Goal: Use online tool/utility: Utilize a website feature to perform a specific function

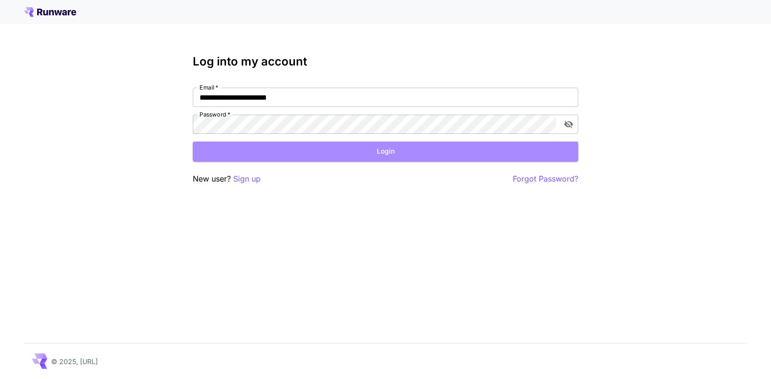
click at [377, 155] on button "Login" at bounding box center [386, 152] width 386 height 20
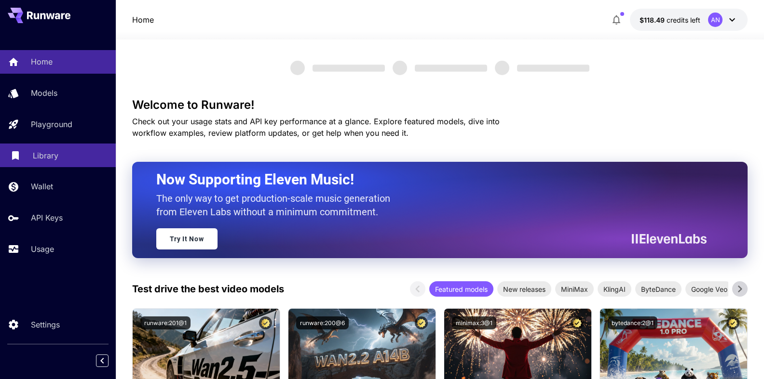
click at [39, 154] on p "Library" at bounding box center [46, 156] width 26 height 12
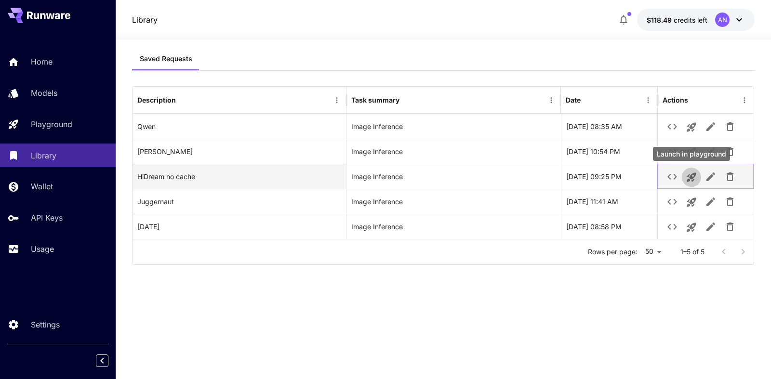
click at [688, 177] on icon "Launch in playground" at bounding box center [692, 178] width 12 height 12
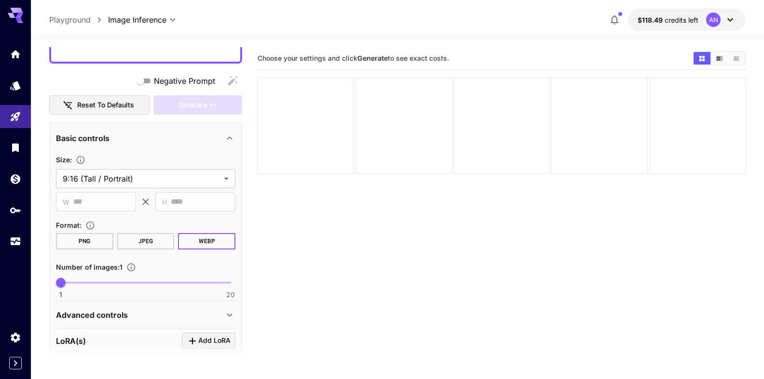
scroll to position [214, 0]
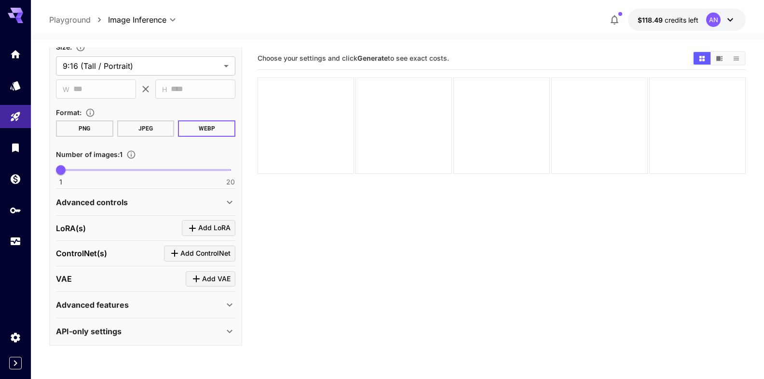
click at [116, 305] on p "Advanced features" at bounding box center [92, 305] width 73 height 12
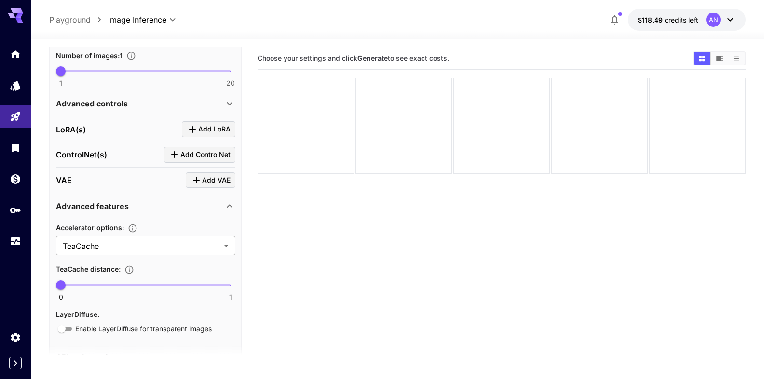
scroll to position [324, 0]
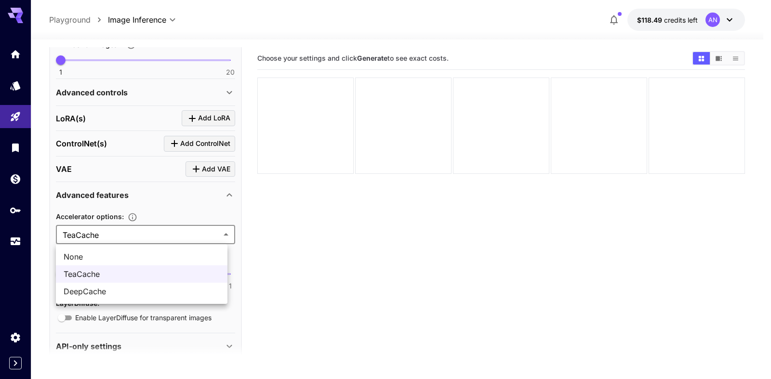
click at [88, 240] on body "**********" at bounding box center [385, 228] width 771 height 456
click at [94, 260] on span "None" at bounding box center [142, 257] width 156 height 12
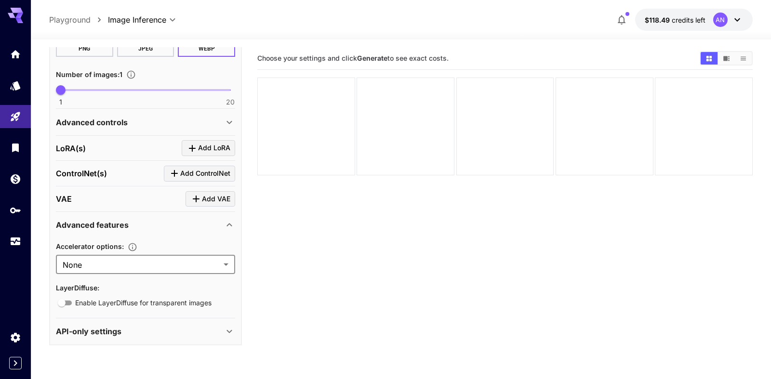
type input "****"
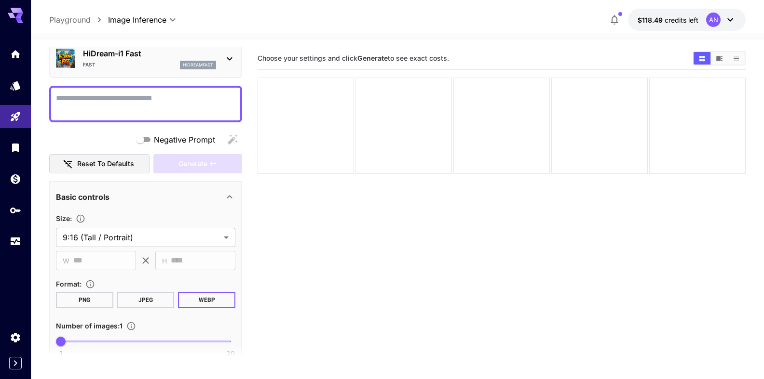
scroll to position [0, 0]
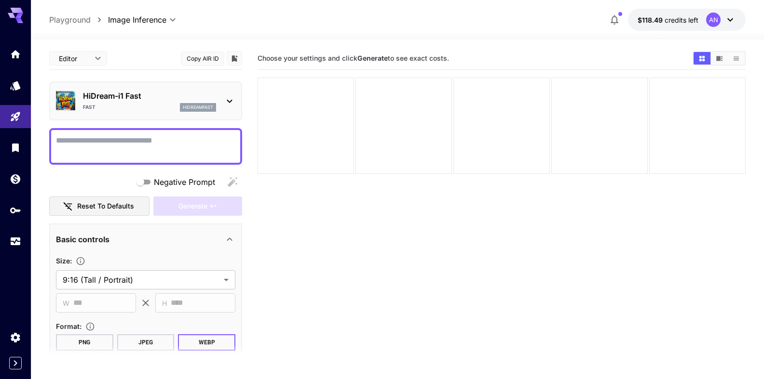
click at [103, 140] on textarea "Negative Prompt" at bounding box center [145, 146] width 179 height 23
click at [198, 141] on textarea "Negative Prompt" at bounding box center [145, 146] width 179 height 23
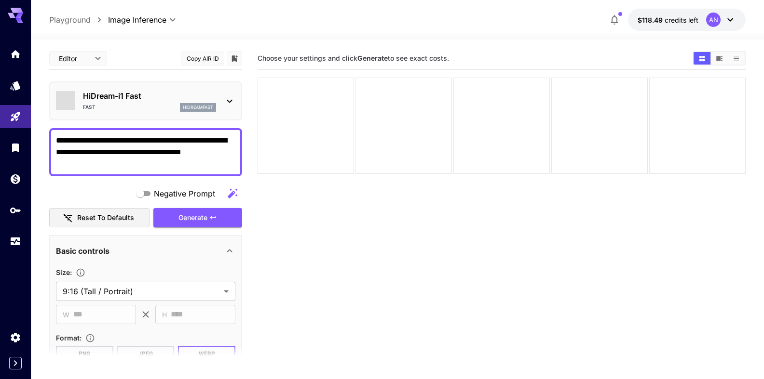
type textarea "**********"
type input "*******"
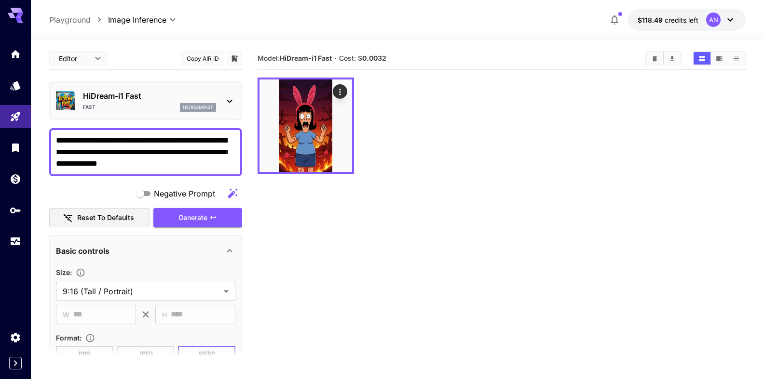
click at [191, 141] on textarea "**********" at bounding box center [142, 152] width 172 height 35
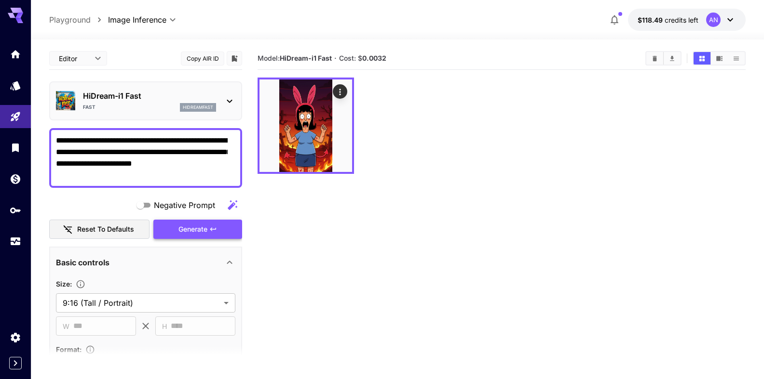
click at [167, 232] on button "Generate" at bounding box center [197, 230] width 89 height 20
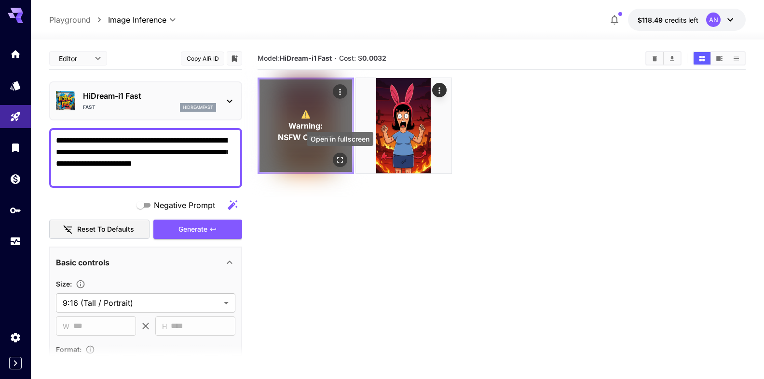
click at [336, 162] on icon "Open in fullscreen" at bounding box center [340, 160] width 10 height 10
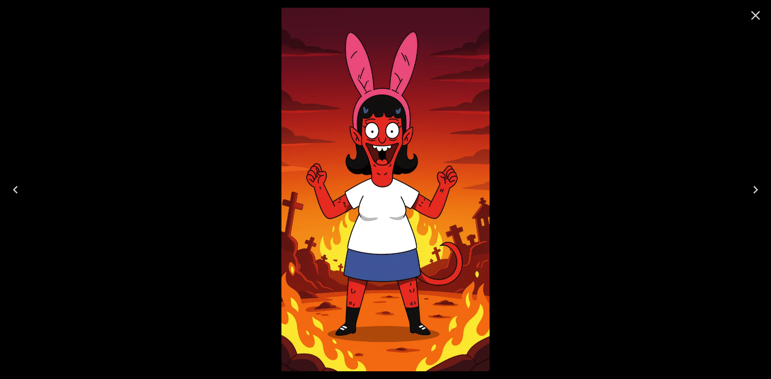
click at [761, 12] on icon "Close" at bounding box center [755, 15] width 15 height 15
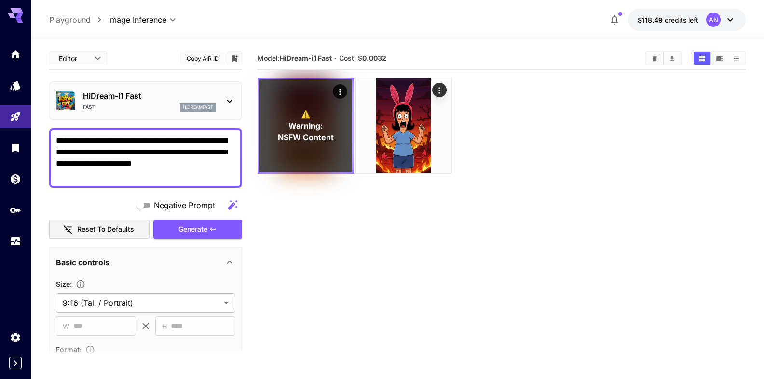
click at [106, 142] on textarea "**********" at bounding box center [142, 158] width 172 height 46
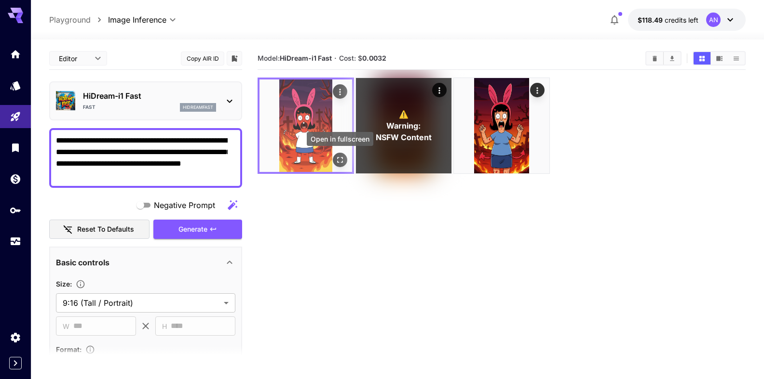
type textarea "**********"
click at [343, 156] on icon "Open in fullscreen" at bounding box center [340, 160] width 10 height 10
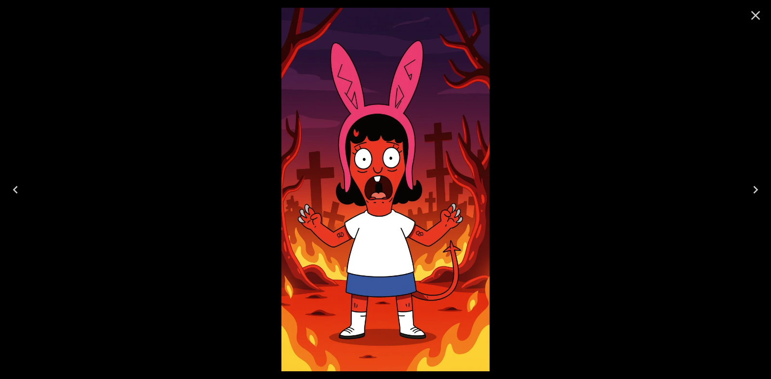
drag, startPoint x: 758, startPoint y: 12, endPoint x: 751, endPoint y: 14, distance: 7.5
click at [757, 13] on icon "Close" at bounding box center [755, 15] width 15 height 15
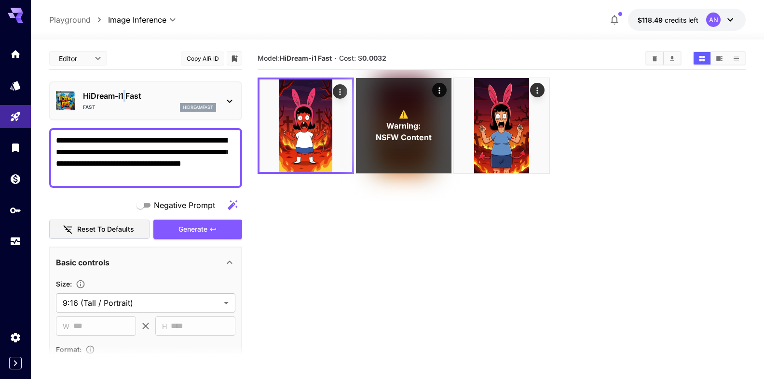
click at [124, 92] on p "HiDream-i1 Fast" at bounding box center [149, 96] width 133 height 12
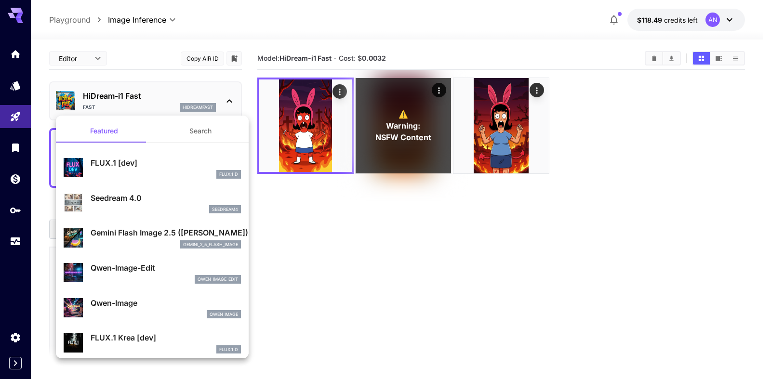
click at [127, 161] on p "FLUX.1 [dev]" at bounding box center [166, 163] width 150 height 12
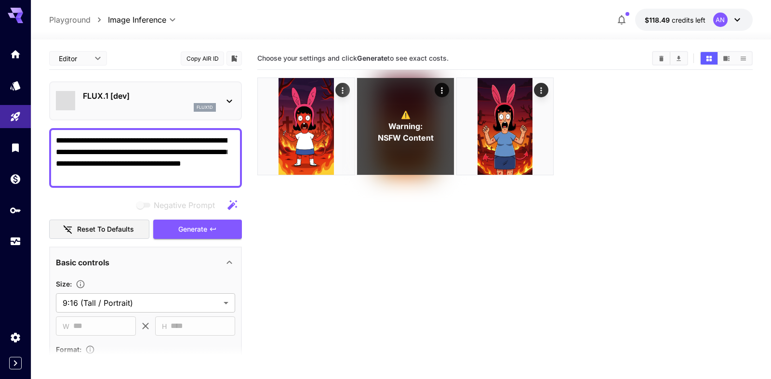
type input "**"
type input "***"
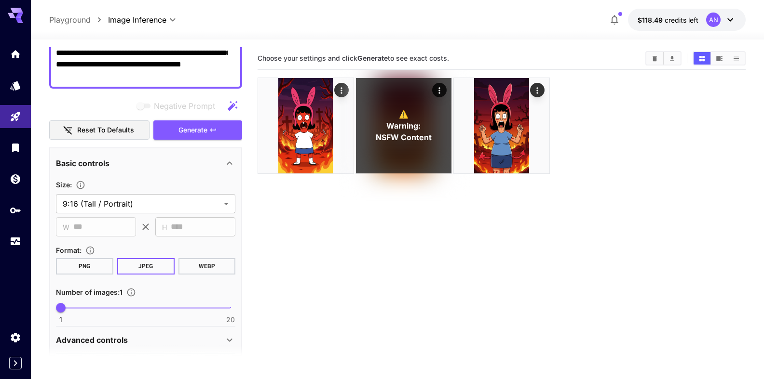
scroll to position [110, 0]
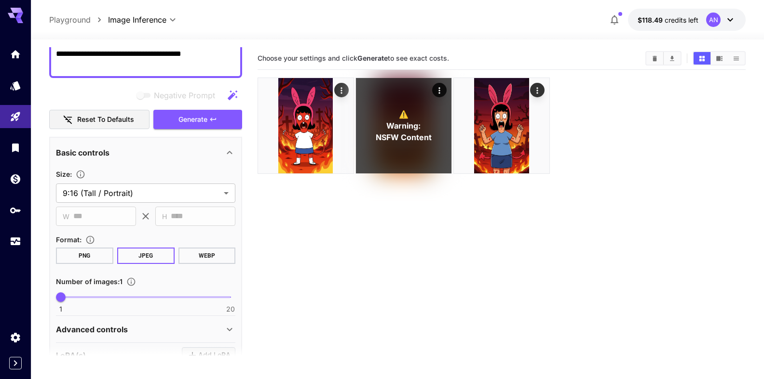
click at [200, 260] on button "WEBP" at bounding box center [206, 256] width 57 height 16
click at [196, 123] on span "Generate" at bounding box center [192, 120] width 29 height 12
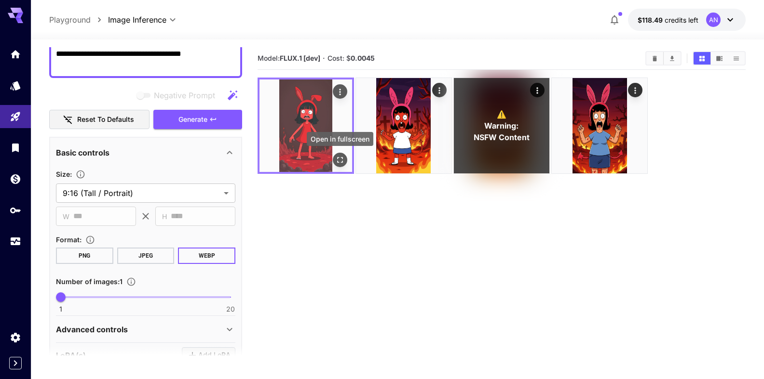
click at [340, 161] on icon "Open in fullscreen" at bounding box center [340, 160] width 10 height 10
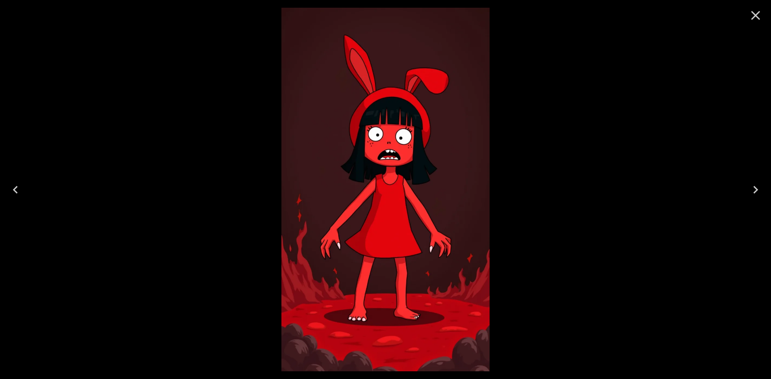
click at [759, 18] on icon "Close" at bounding box center [755, 15] width 9 height 9
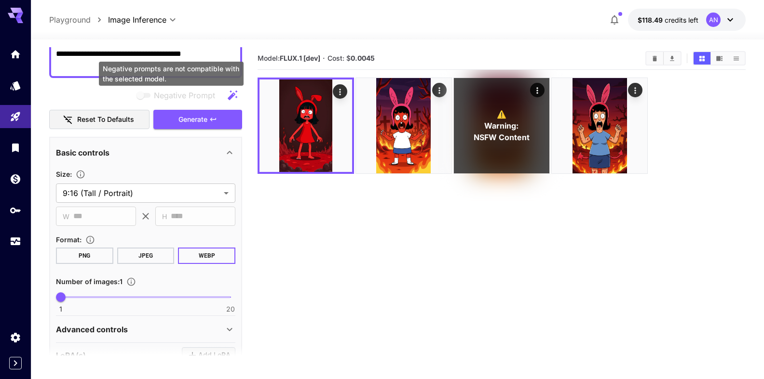
scroll to position [0, 0]
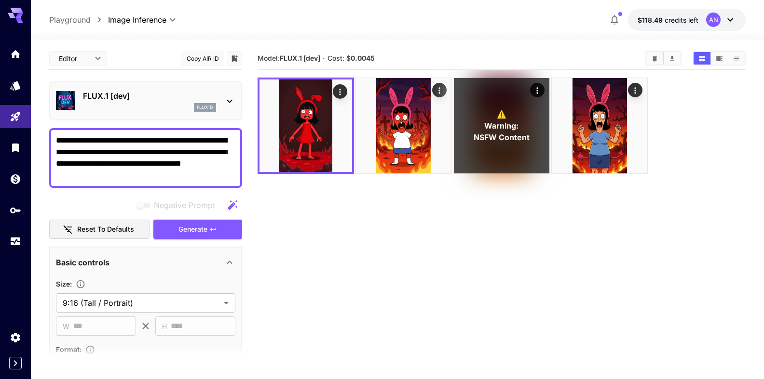
click at [217, 140] on textarea "**********" at bounding box center [142, 158] width 172 height 46
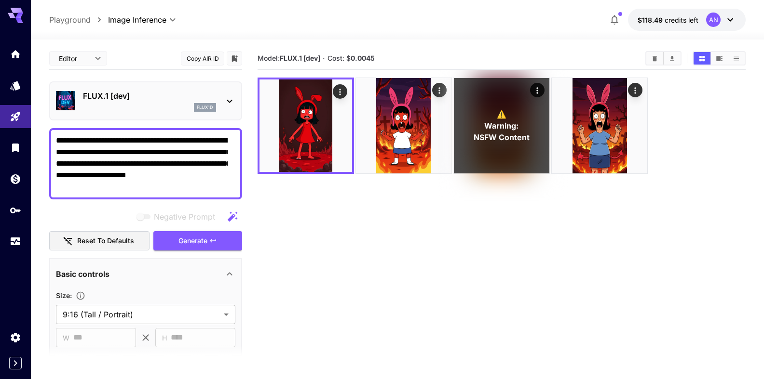
click at [97, 98] on p "FLUX.1 [dev]" at bounding box center [149, 96] width 133 height 12
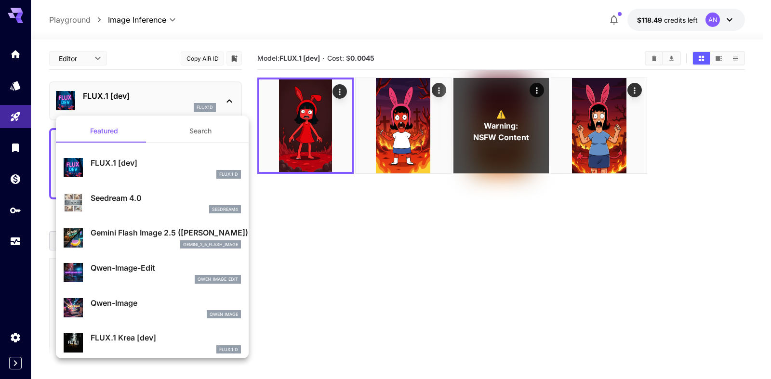
click at [134, 343] on p "FLUX.1 Krea [dev]" at bounding box center [166, 338] width 150 height 12
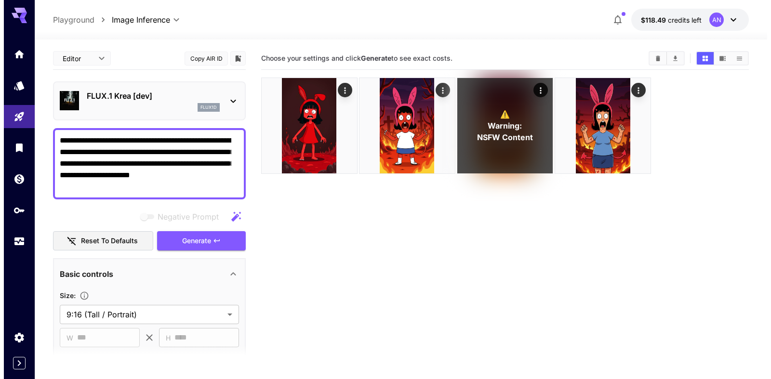
scroll to position [55, 0]
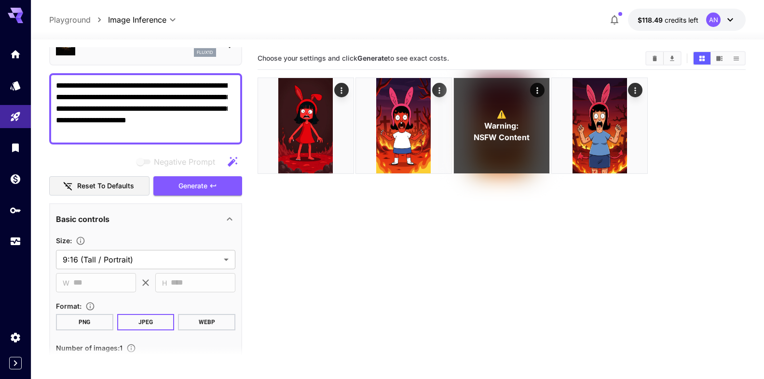
click at [201, 322] on button "WEBP" at bounding box center [206, 322] width 57 height 16
click at [200, 190] on span "Generate" at bounding box center [192, 186] width 29 height 12
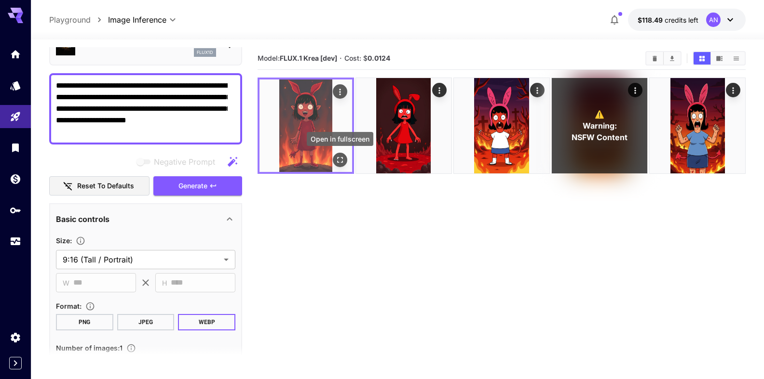
click at [335, 167] on button "Open in fullscreen" at bounding box center [340, 160] width 14 height 14
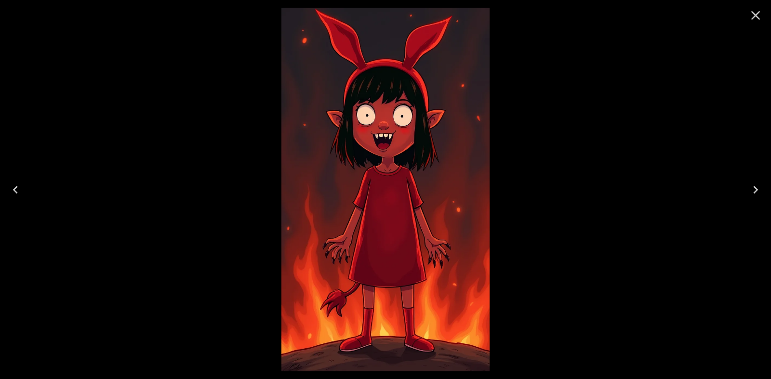
click at [753, 16] on icon "Close" at bounding box center [755, 15] width 15 height 15
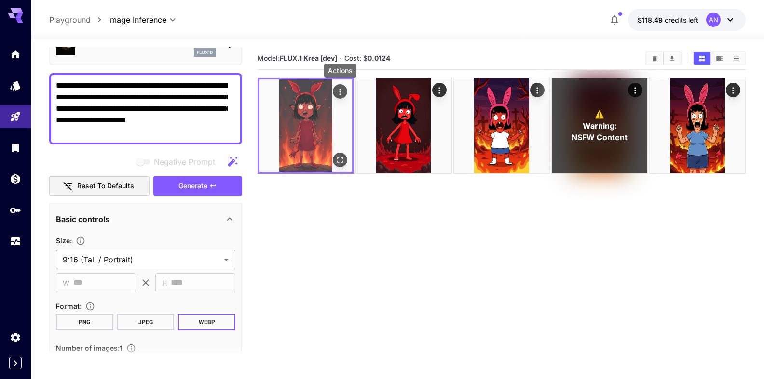
click at [339, 91] on icon "Actions" at bounding box center [340, 92] width 10 height 10
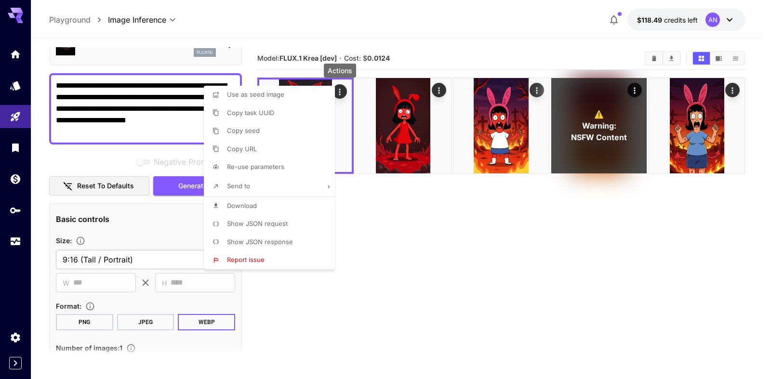
click at [232, 207] on span "Download" at bounding box center [242, 206] width 30 height 8
click at [481, 242] on div at bounding box center [385, 189] width 771 height 379
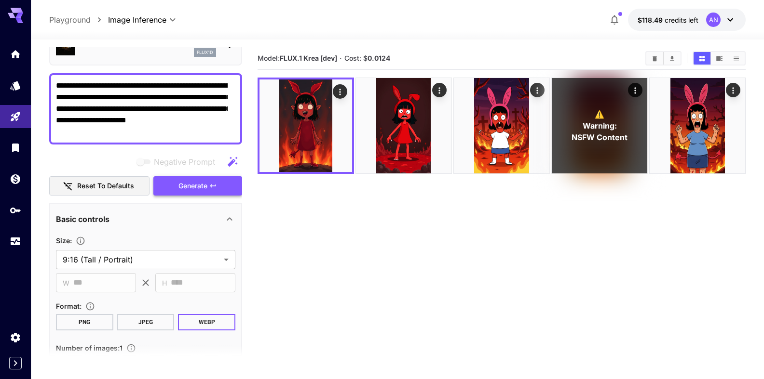
click at [198, 189] on span "Generate" at bounding box center [192, 186] width 29 height 12
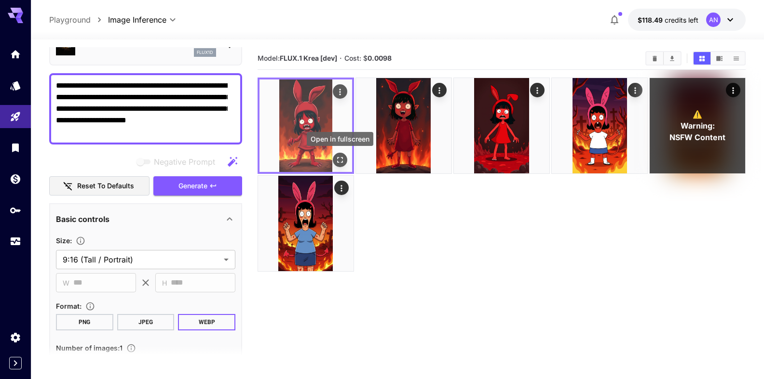
click at [339, 161] on icon "Open in fullscreen" at bounding box center [340, 160] width 10 height 10
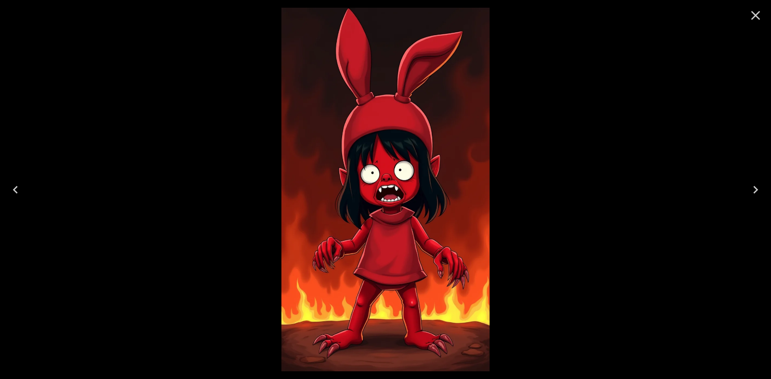
click at [757, 15] on icon "Close" at bounding box center [755, 15] width 9 height 9
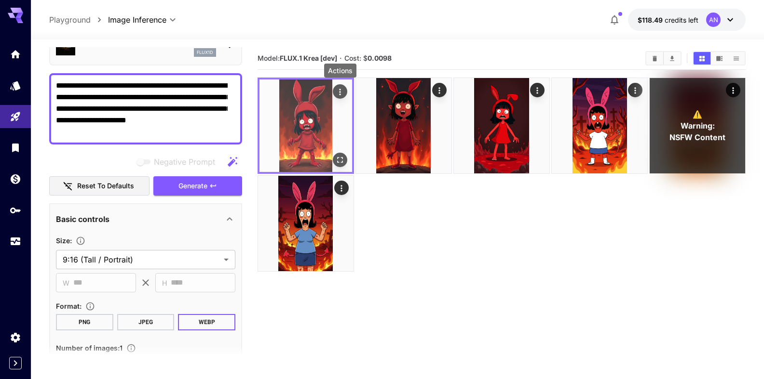
click at [341, 89] on icon "Actions" at bounding box center [340, 92] width 10 height 10
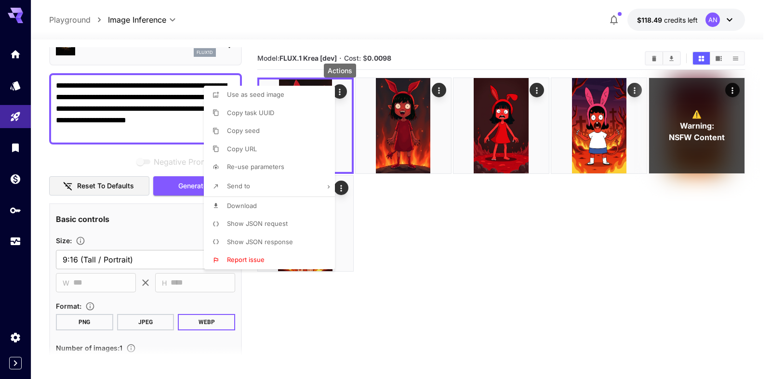
click at [236, 205] on span "Download" at bounding box center [242, 206] width 30 height 8
click at [174, 191] on div at bounding box center [385, 189] width 771 height 379
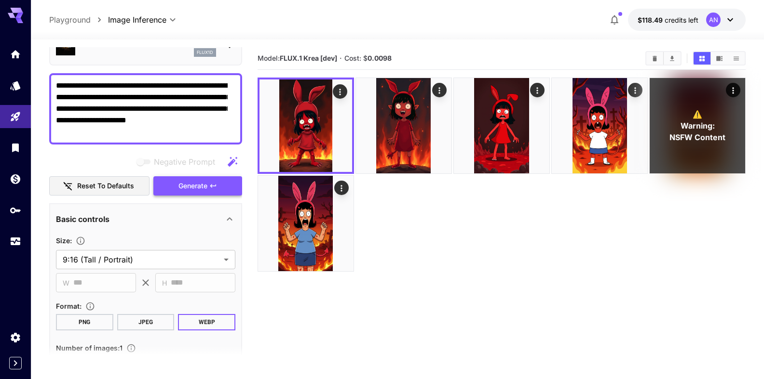
click at [184, 189] on span "Generate" at bounding box center [192, 186] width 29 height 12
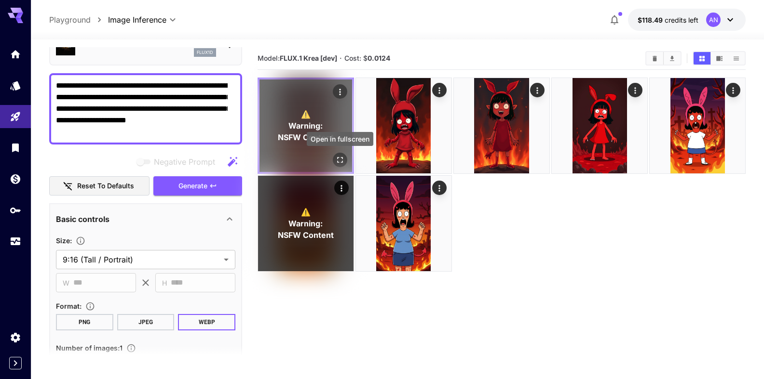
click at [341, 161] on icon "Open in fullscreen" at bounding box center [340, 160] width 10 height 10
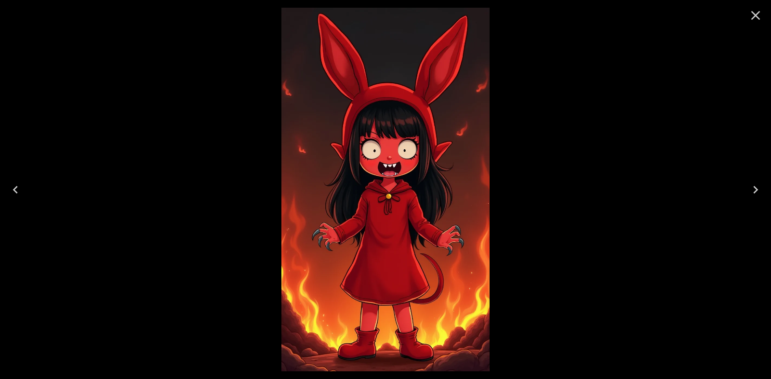
click at [759, 13] on icon "Close" at bounding box center [755, 15] width 15 height 15
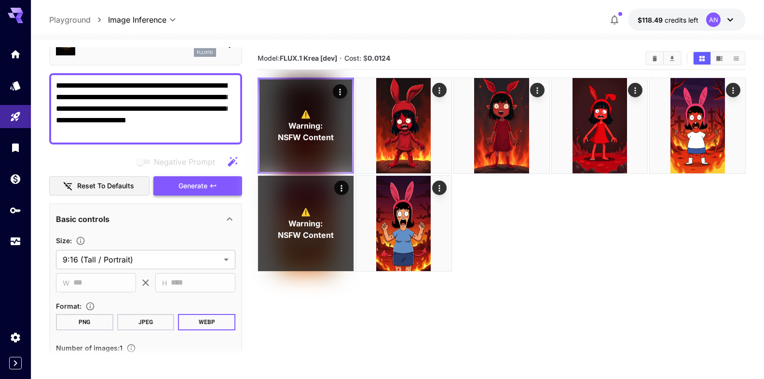
click at [178, 184] on span "Generate" at bounding box center [192, 186] width 29 height 12
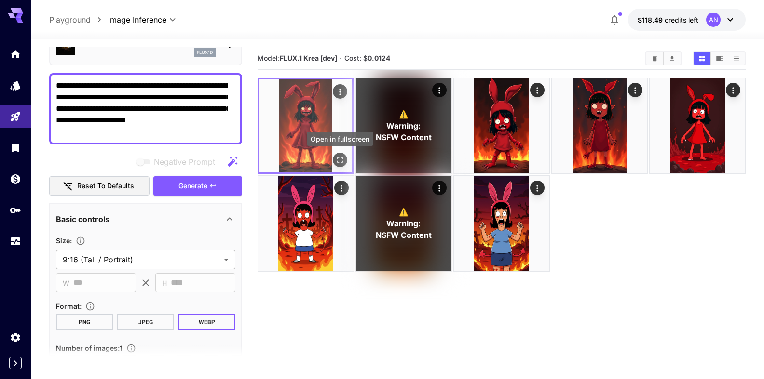
click at [344, 161] on icon "Open in fullscreen" at bounding box center [340, 160] width 10 height 10
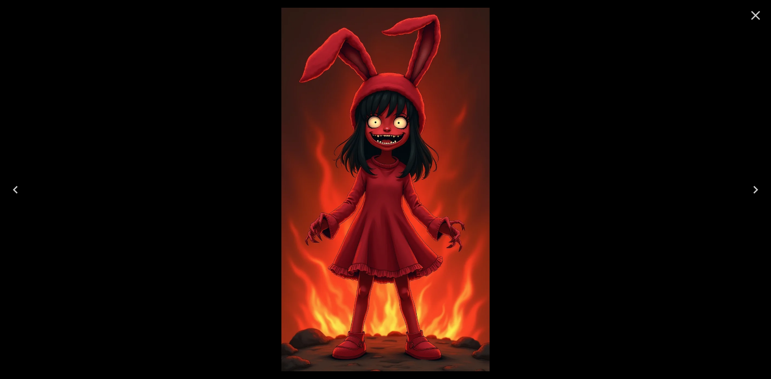
click at [765, 21] on button "Close" at bounding box center [755, 15] width 23 height 23
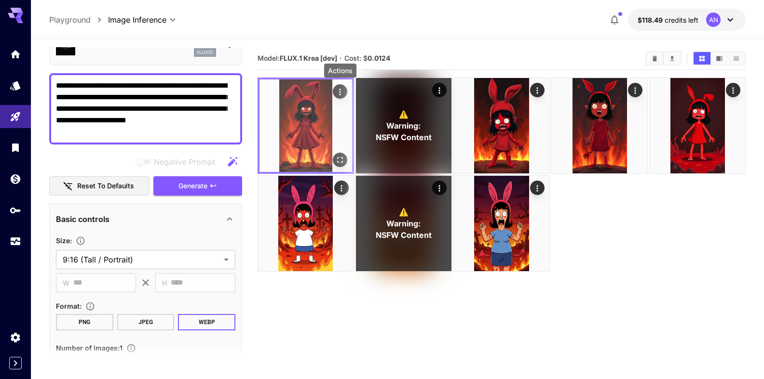
click at [342, 93] on icon "Actions" at bounding box center [340, 92] width 10 height 10
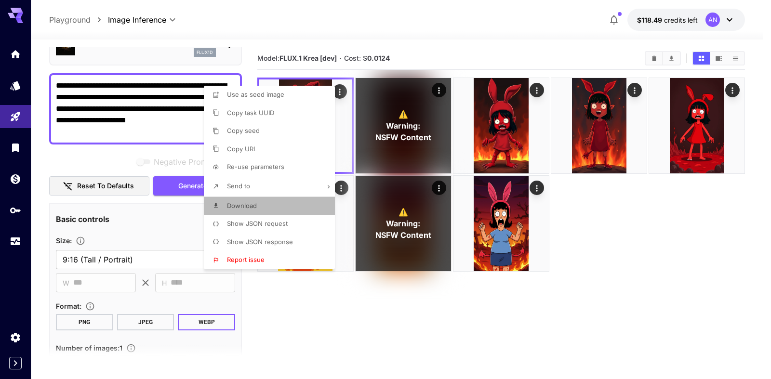
click at [243, 205] on span "Download" at bounding box center [242, 206] width 30 height 8
click at [104, 126] on div at bounding box center [385, 189] width 771 height 379
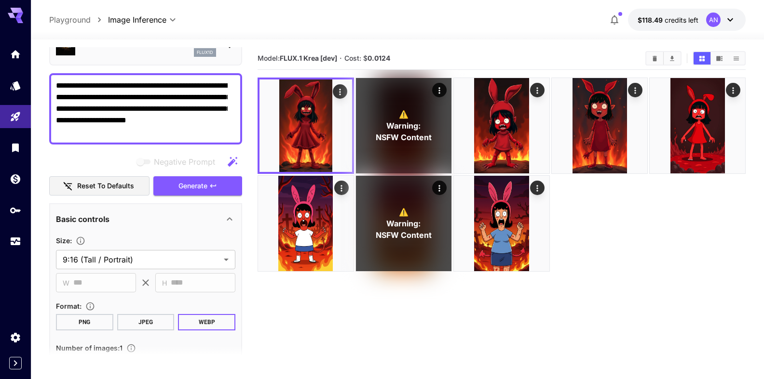
click at [105, 122] on textarea "**********" at bounding box center [142, 109] width 172 height 58
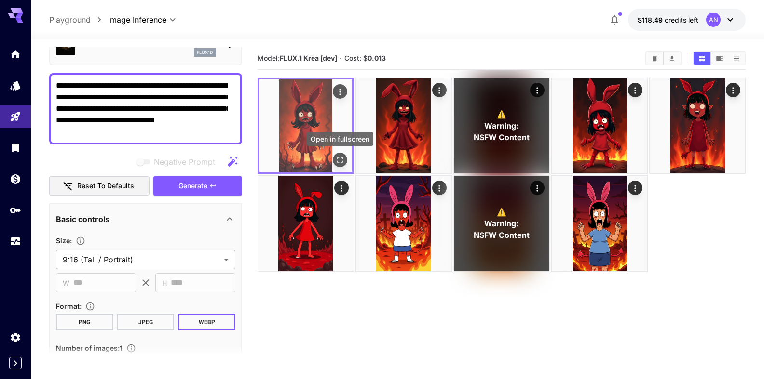
click at [343, 161] on icon "Open in fullscreen" at bounding box center [340, 160] width 10 height 10
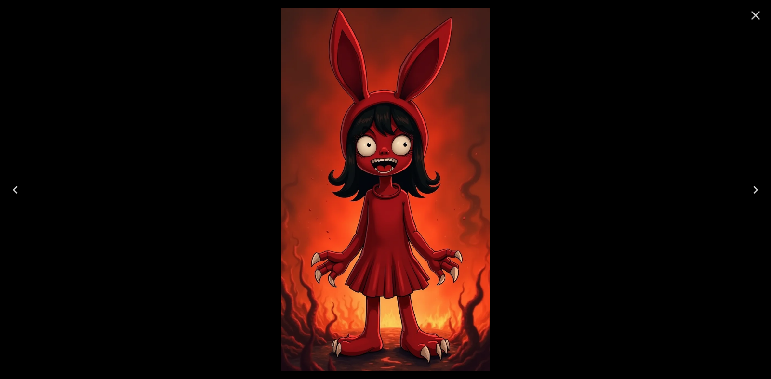
click at [756, 15] on icon "Close" at bounding box center [755, 15] width 9 height 9
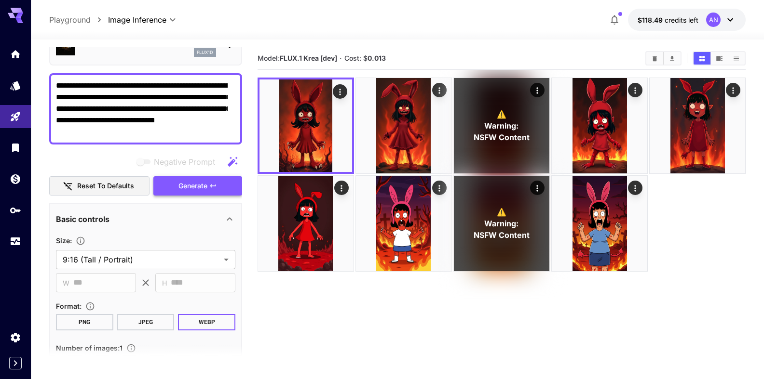
click at [194, 183] on span "Generate" at bounding box center [192, 186] width 29 height 12
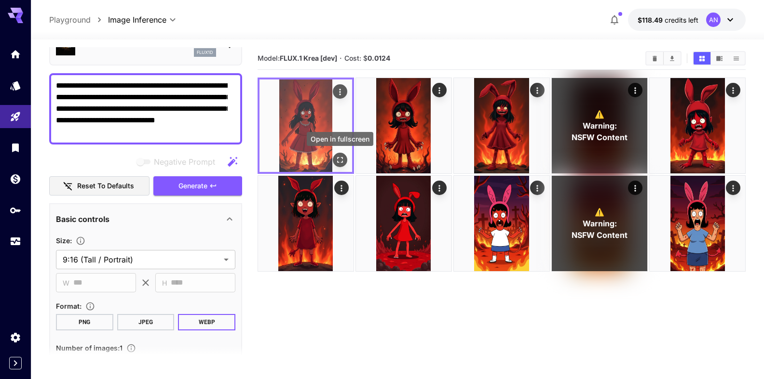
click at [345, 159] on button "Open in fullscreen" at bounding box center [340, 160] width 14 height 14
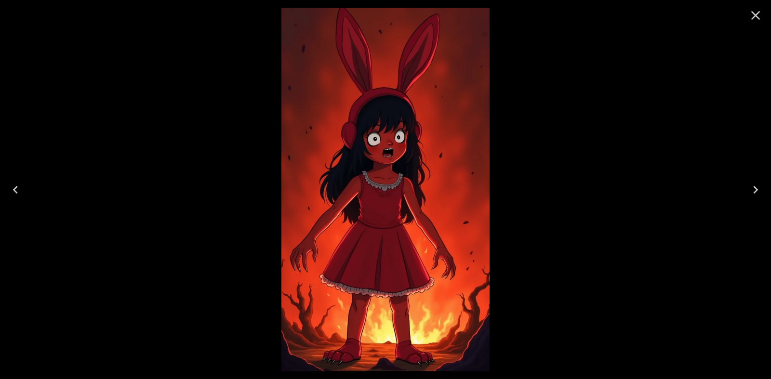
click at [755, 14] on icon "Close" at bounding box center [755, 15] width 9 height 9
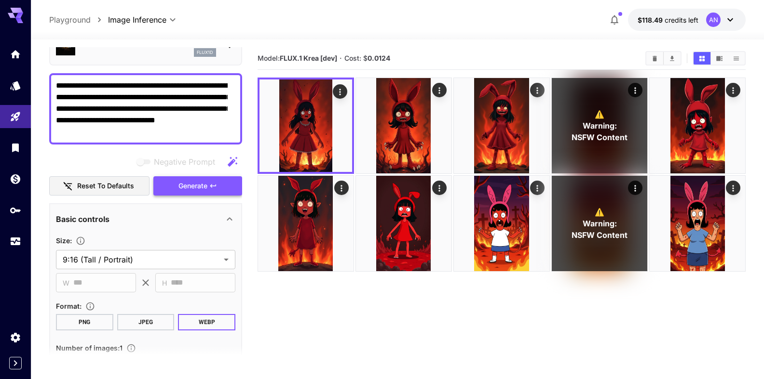
click at [201, 185] on span "Generate" at bounding box center [192, 186] width 29 height 12
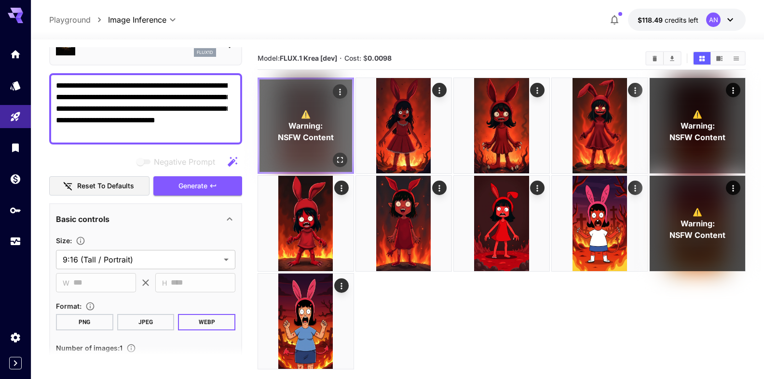
click at [342, 152] on div "⚠️ Warning: NSFW Content" at bounding box center [305, 126] width 93 height 93
click at [345, 161] on button "Open in fullscreen" at bounding box center [340, 160] width 14 height 14
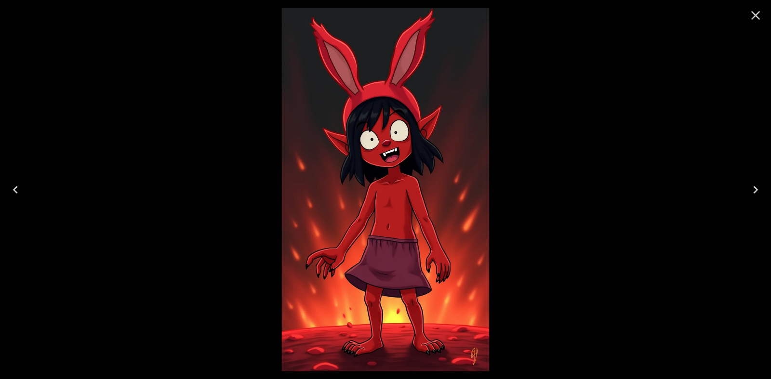
click at [759, 15] on icon "Close" at bounding box center [755, 15] width 15 height 15
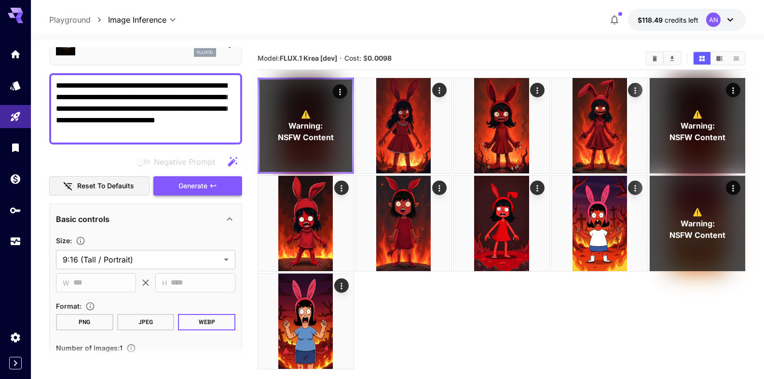
click at [188, 188] on span "Generate" at bounding box center [192, 186] width 29 height 12
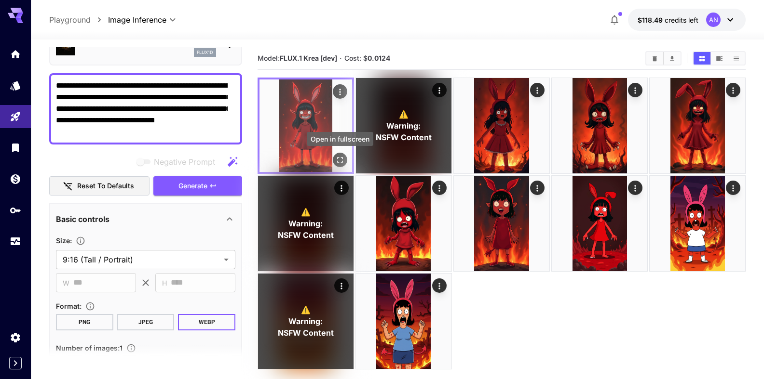
click at [339, 156] on icon "Open in fullscreen" at bounding box center [340, 160] width 10 height 10
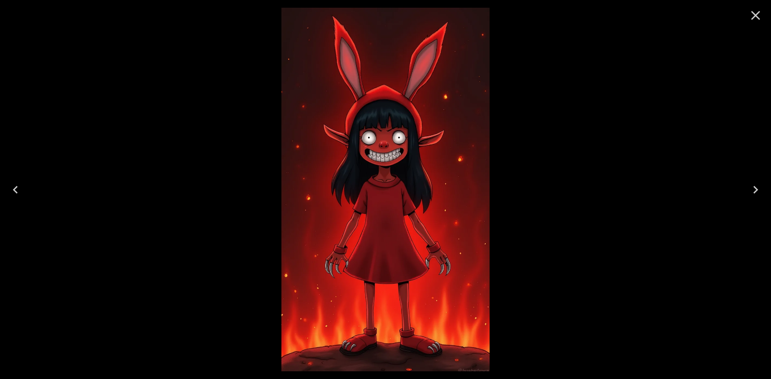
click at [754, 16] on icon "Close" at bounding box center [755, 15] width 15 height 15
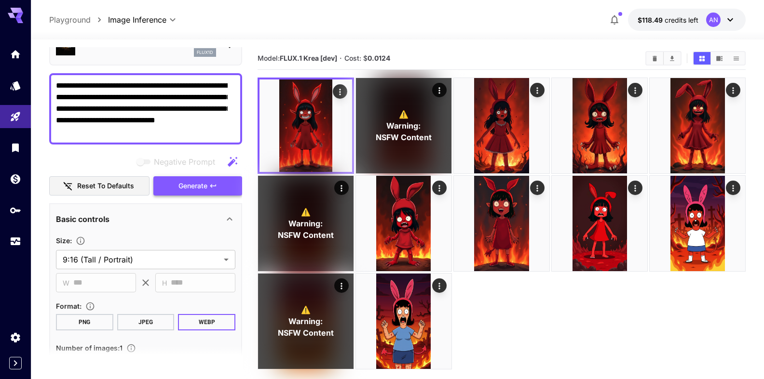
click at [193, 189] on span "Generate" at bounding box center [192, 186] width 29 height 12
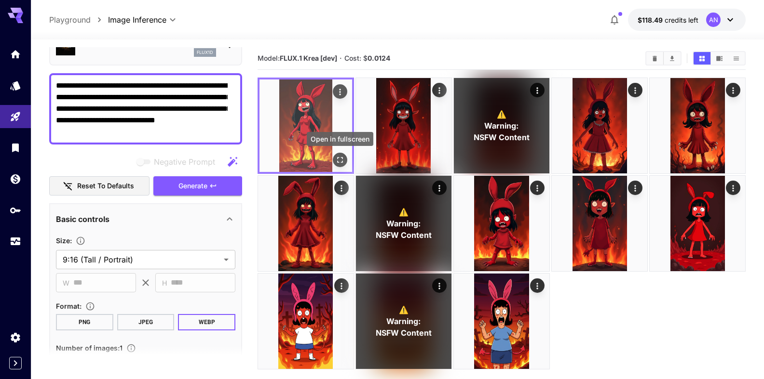
click at [336, 159] on icon "Open in fullscreen" at bounding box center [340, 160] width 10 height 10
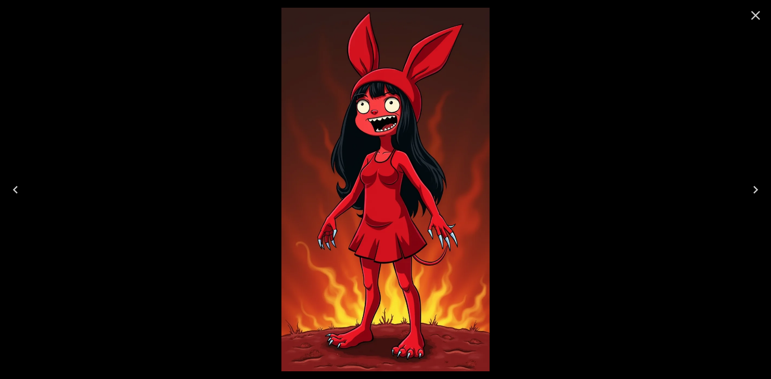
click at [755, 16] on icon "Close" at bounding box center [755, 15] width 9 height 9
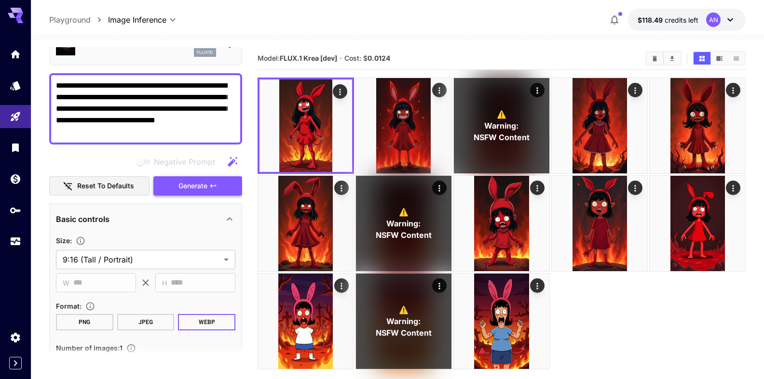
click at [192, 190] on span "Generate" at bounding box center [192, 186] width 29 height 12
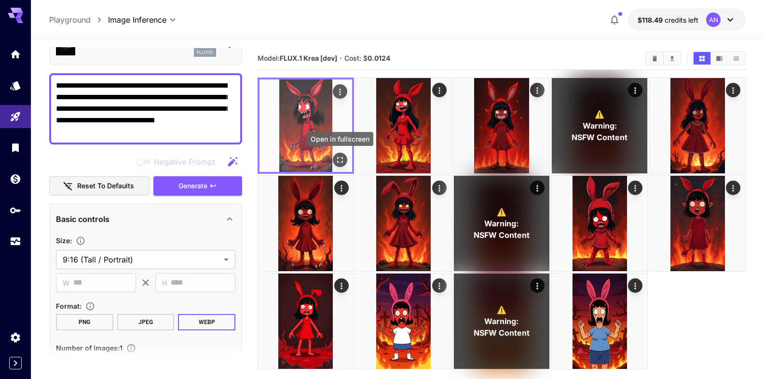
click at [339, 156] on icon "Open in fullscreen" at bounding box center [340, 160] width 10 height 10
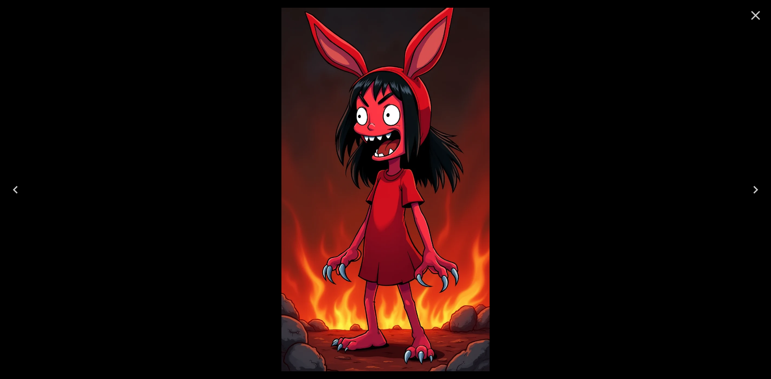
click at [753, 15] on icon "Close" at bounding box center [755, 15] width 15 height 15
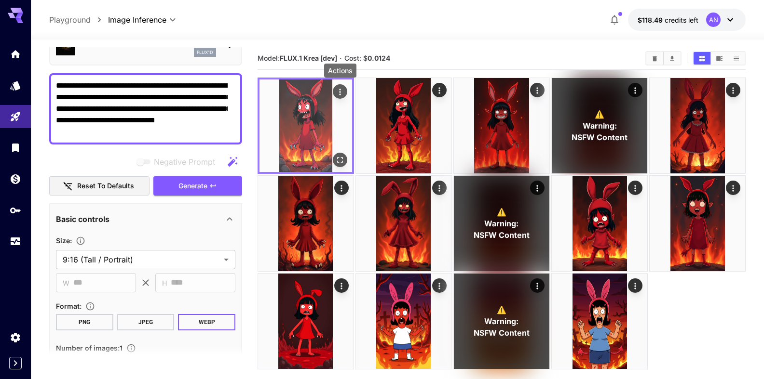
click at [342, 93] on icon "Actions" at bounding box center [340, 92] width 10 height 10
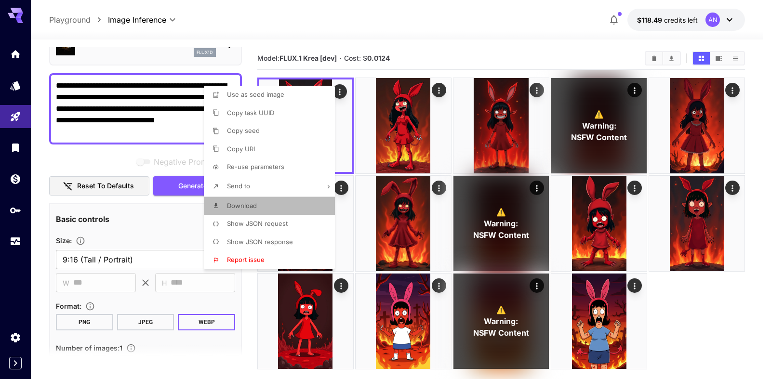
click at [240, 206] on span "Download" at bounding box center [242, 206] width 30 height 8
click at [178, 182] on div at bounding box center [385, 189] width 771 height 379
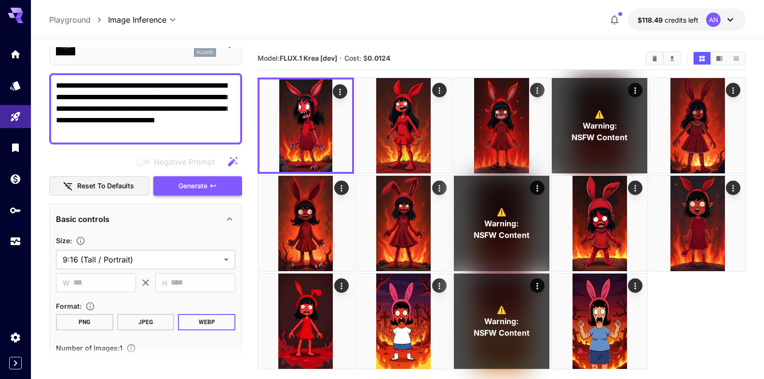
click at [191, 188] on span "Generate" at bounding box center [192, 186] width 29 height 12
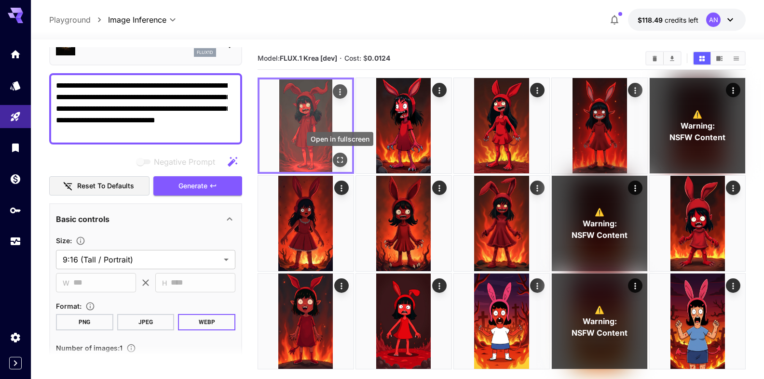
click at [333, 163] on button "Open in fullscreen" at bounding box center [340, 160] width 14 height 14
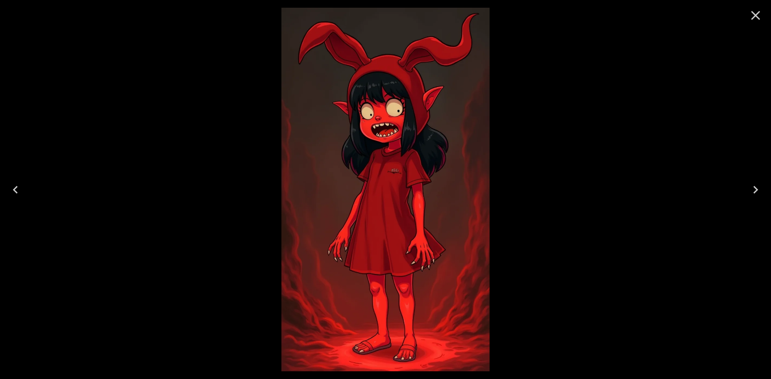
click at [762, 19] on icon "Close" at bounding box center [755, 15] width 15 height 15
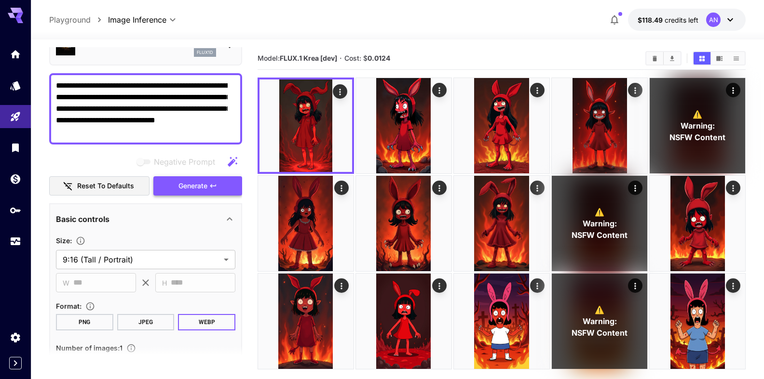
click at [187, 185] on span "Generate" at bounding box center [192, 186] width 29 height 12
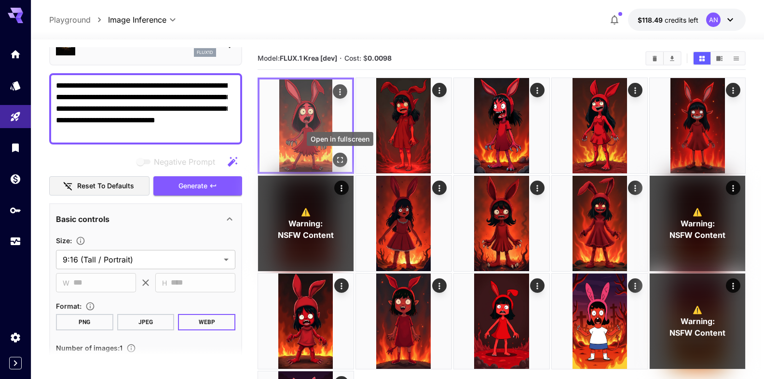
click at [341, 164] on icon "Open in fullscreen" at bounding box center [340, 160] width 10 height 10
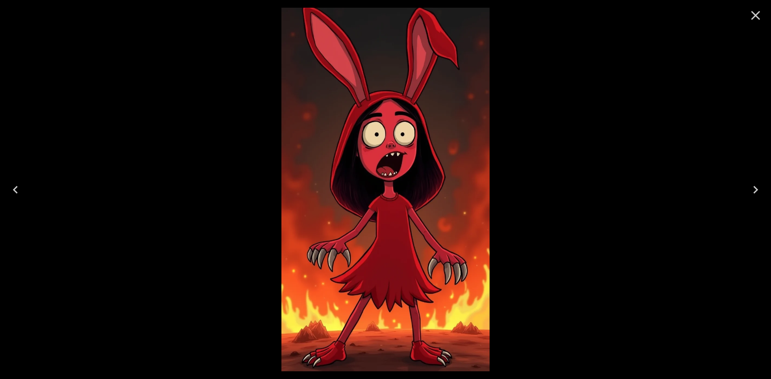
click at [755, 13] on icon "Close" at bounding box center [755, 15] width 15 height 15
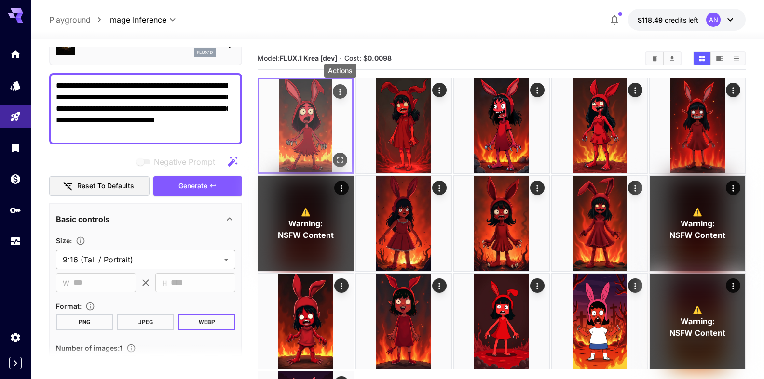
click at [339, 90] on icon "Actions" at bounding box center [339, 92] width 1 height 6
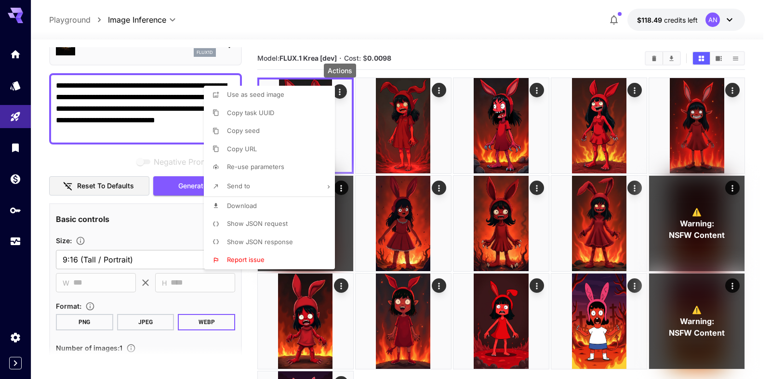
click at [247, 205] on span "Download" at bounding box center [242, 206] width 30 height 8
click at [426, 13] on div at bounding box center [385, 189] width 771 height 379
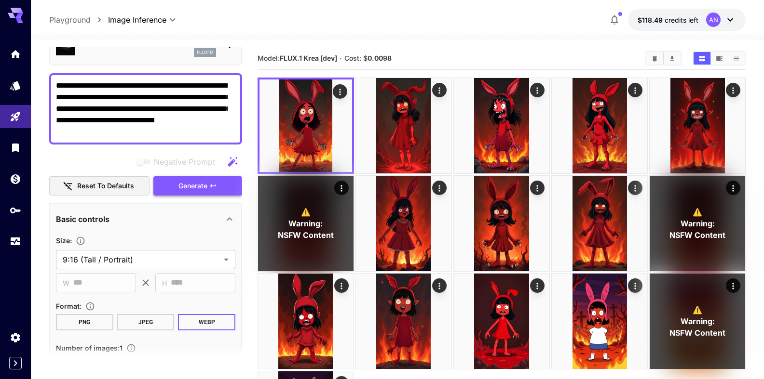
click at [178, 188] on span "Generate" at bounding box center [192, 186] width 29 height 12
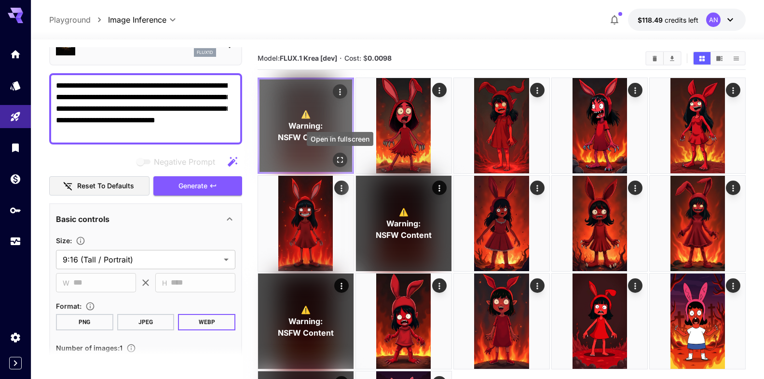
click at [339, 158] on icon "Open in fullscreen" at bounding box center [340, 160] width 10 height 10
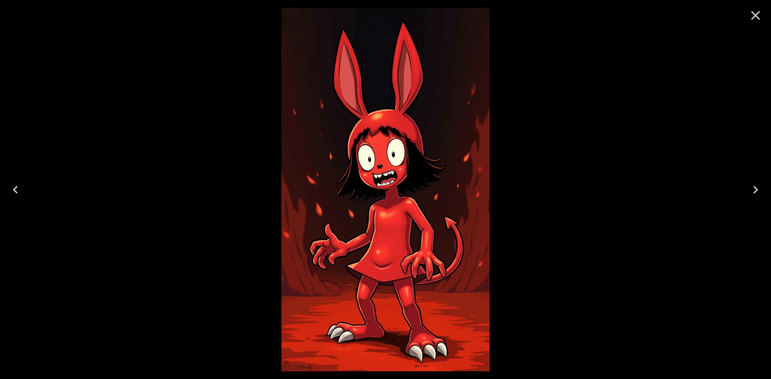
click at [757, 17] on icon "Close" at bounding box center [755, 15] width 9 height 9
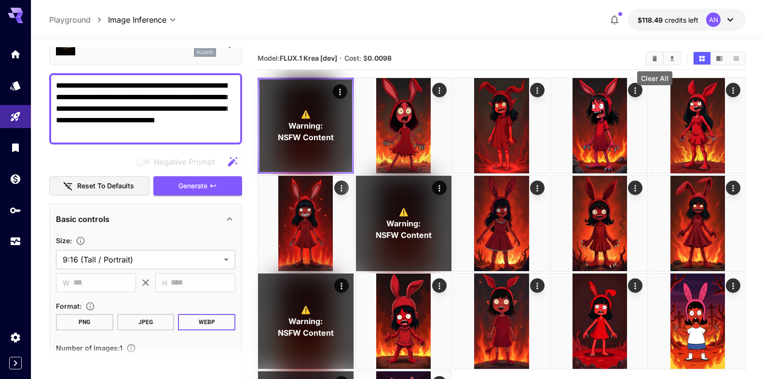
click at [655, 55] on icon "Clear All" at bounding box center [654, 58] width 7 height 7
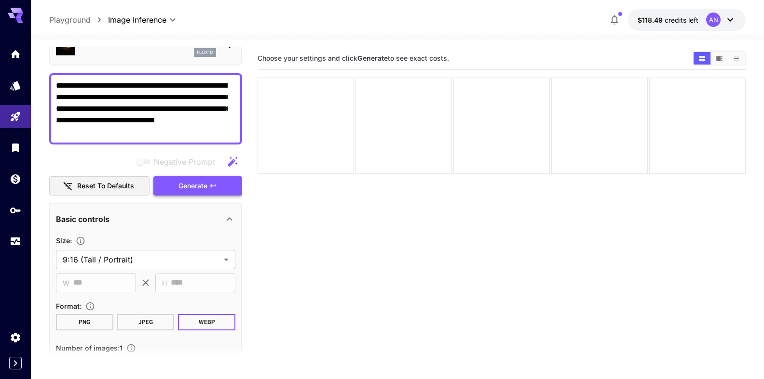
click at [190, 189] on span "Generate" at bounding box center [192, 186] width 29 height 12
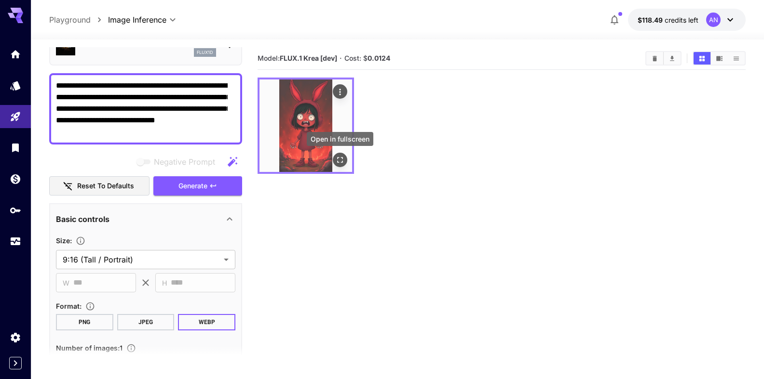
click at [345, 157] on button "Open in fullscreen" at bounding box center [340, 160] width 14 height 14
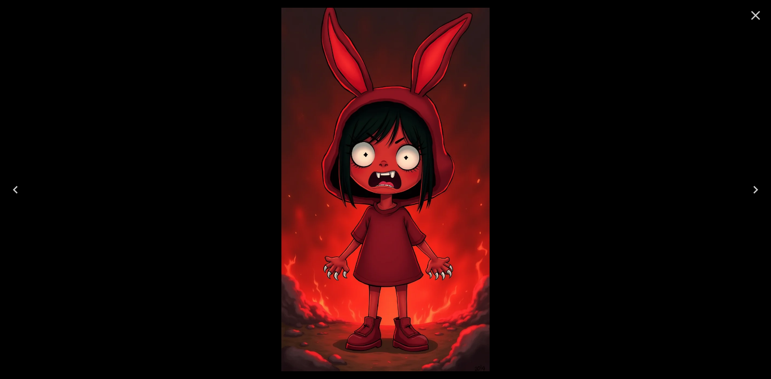
click at [752, 19] on icon "Close" at bounding box center [755, 15] width 9 height 9
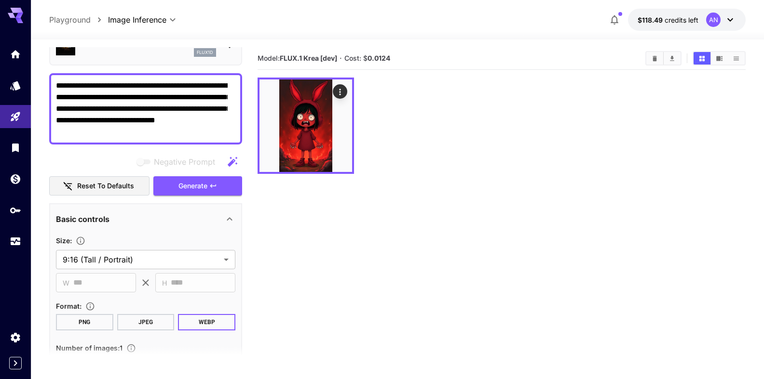
click at [156, 106] on textarea "**********" at bounding box center [142, 109] width 172 height 58
type textarea "**********"
click at [199, 193] on button "Generate" at bounding box center [197, 186] width 89 height 20
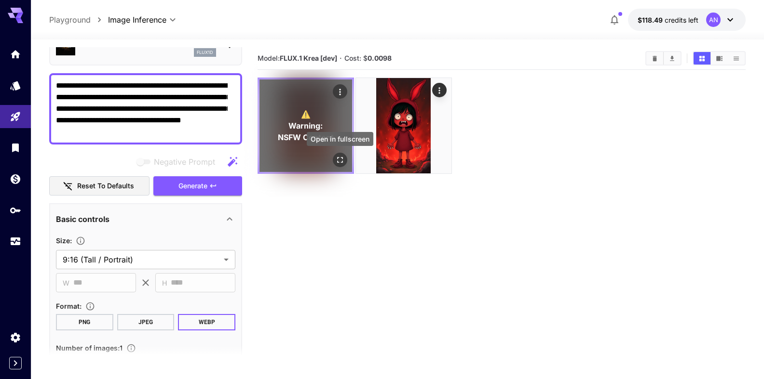
click at [341, 161] on icon "Open in fullscreen" at bounding box center [340, 160] width 10 height 10
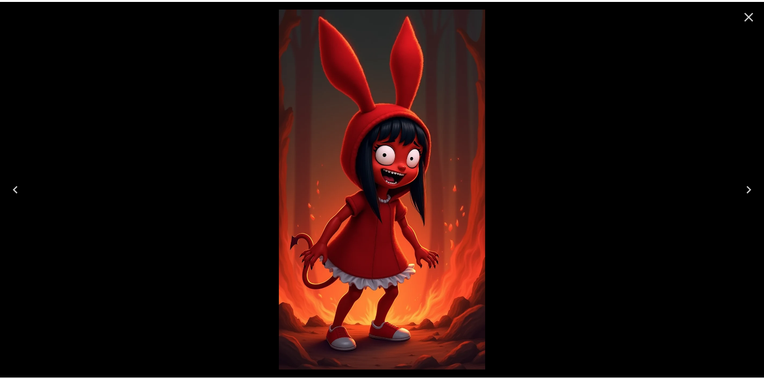
scroll to position [55, 0]
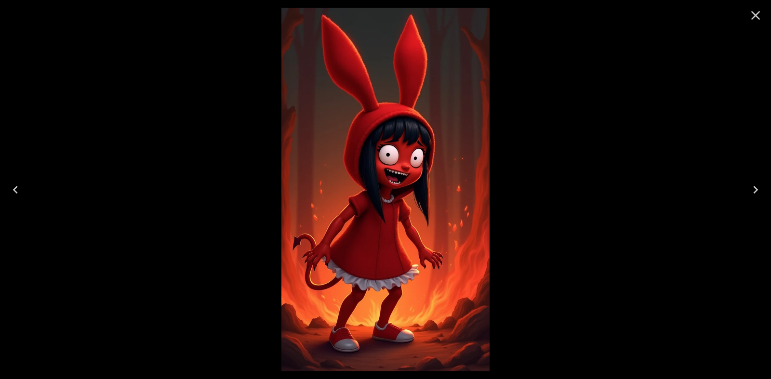
click at [751, 21] on icon "Close" at bounding box center [755, 15] width 15 height 15
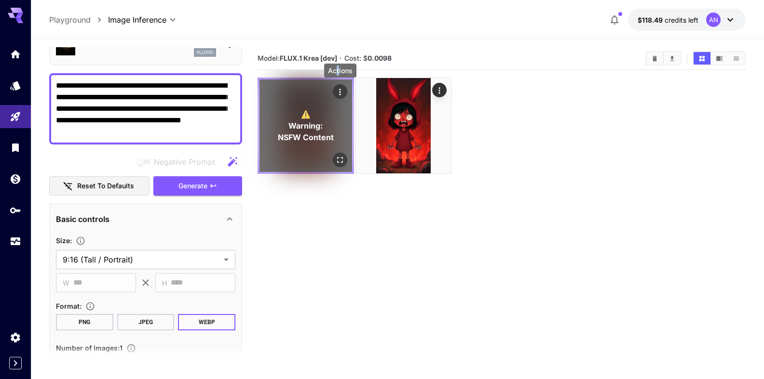
drag, startPoint x: 339, startPoint y: 80, endPoint x: 337, endPoint y: 95, distance: 15.5
click at [339, 92] on icon "Actions" at bounding box center [340, 92] width 10 height 10
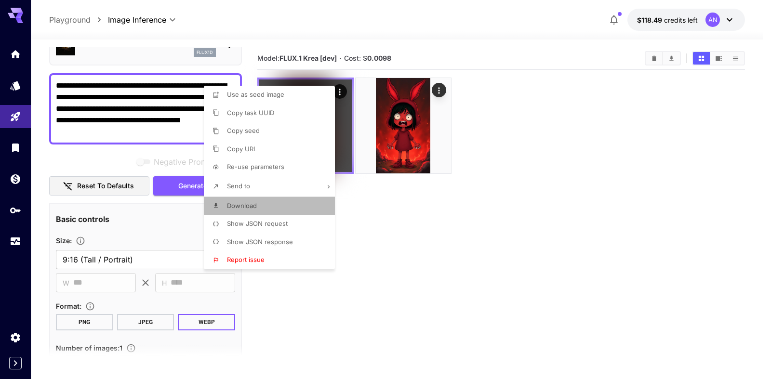
click at [254, 205] on span "Download" at bounding box center [242, 206] width 30 height 8
click at [571, 161] on div at bounding box center [385, 189] width 771 height 379
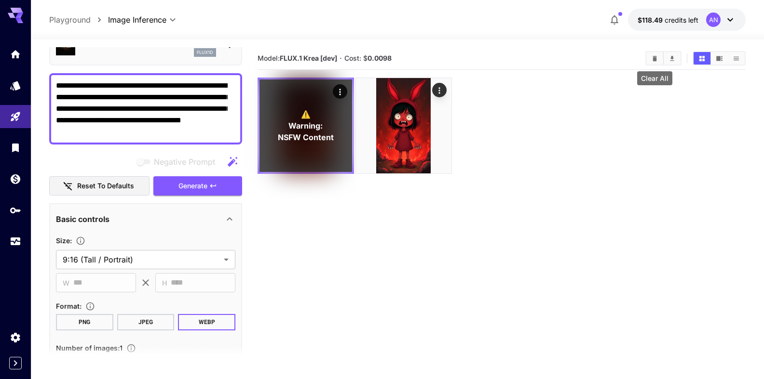
click at [659, 55] on button "Clear All" at bounding box center [654, 58] width 17 height 13
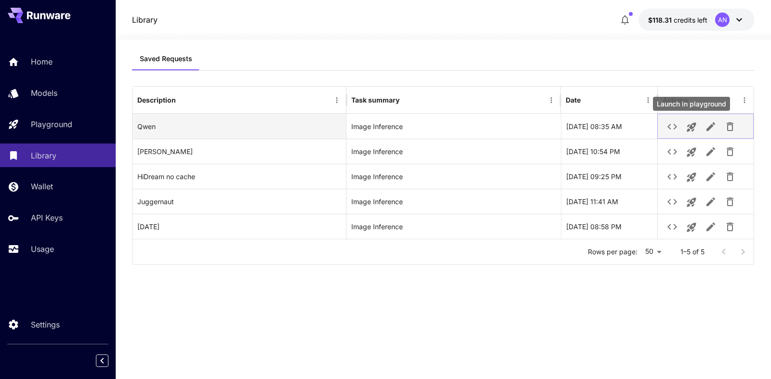
click at [696, 129] on icon "Launch in playground" at bounding box center [692, 127] width 12 height 12
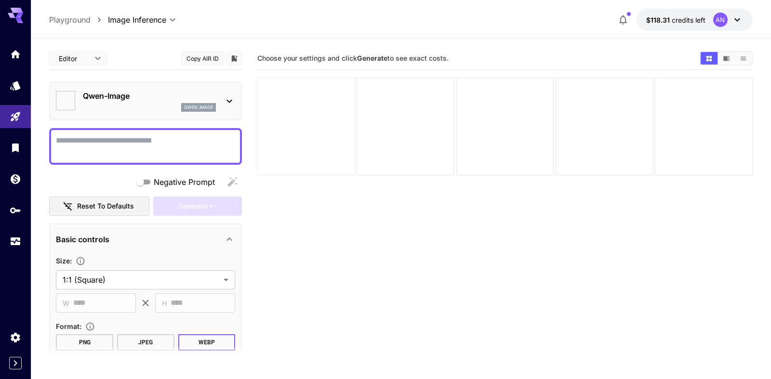
type input "**********"
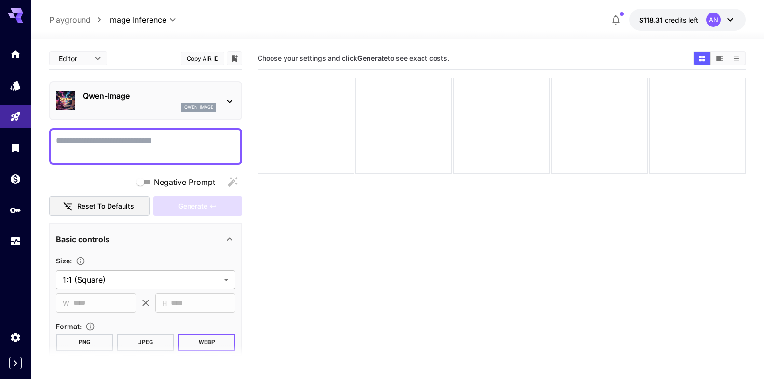
click at [100, 140] on textarea "Negative Prompt" at bounding box center [145, 146] width 179 height 23
click at [127, 276] on body "**********" at bounding box center [382, 228] width 764 height 456
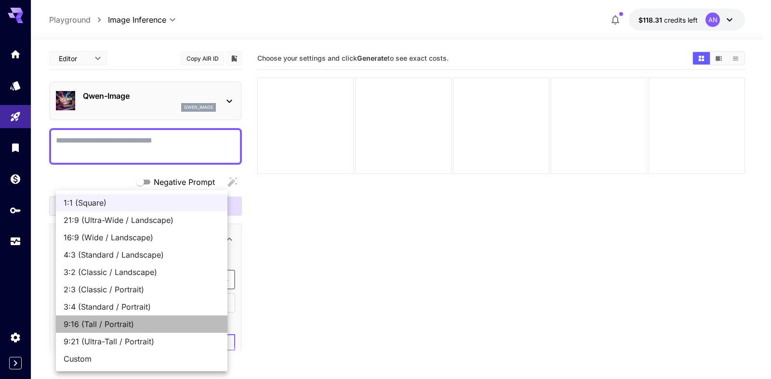
click at [105, 328] on span "9:16 (Tall / Portrait)" at bounding box center [142, 325] width 156 height 12
type input "**********"
type input "***"
type input "****"
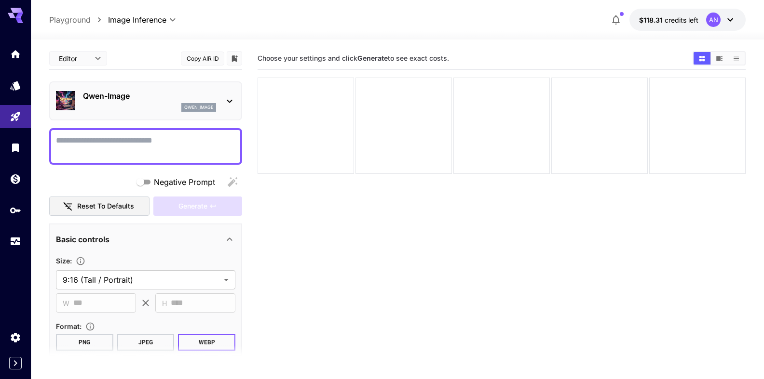
click at [94, 139] on textarea "Negative Prompt" at bounding box center [145, 146] width 179 height 23
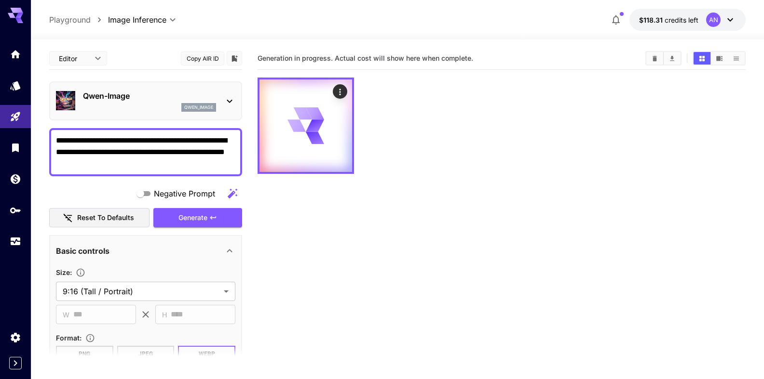
click at [172, 152] on textarea "**********" at bounding box center [142, 152] width 172 height 35
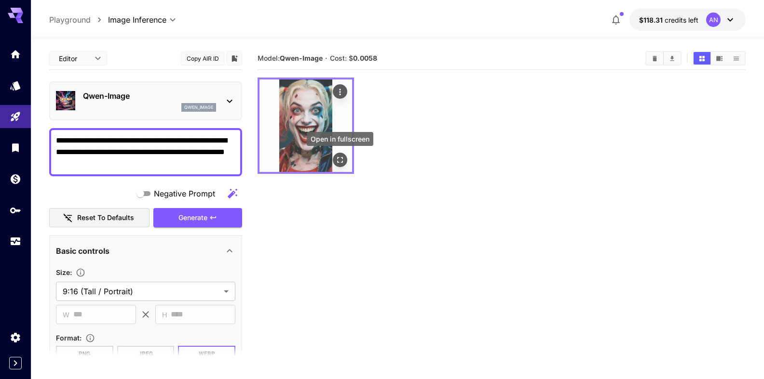
type textarea "**********"
click at [344, 161] on icon "Open in fullscreen" at bounding box center [340, 160] width 10 height 10
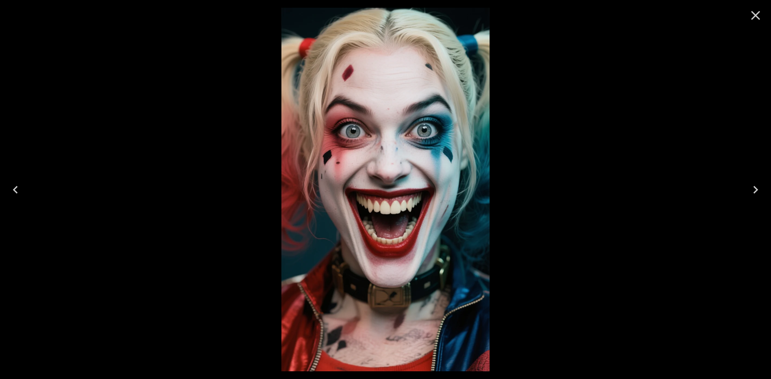
click at [750, 13] on icon "Close" at bounding box center [755, 15] width 15 height 15
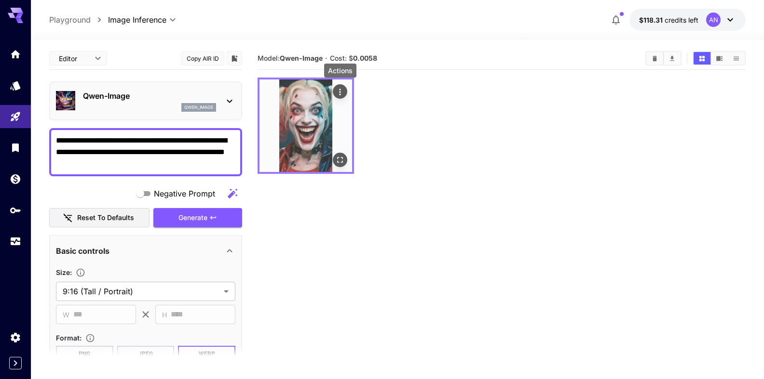
click at [344, 91] on icon "Actions" at bounding box center [340, 92] width 10 height 10
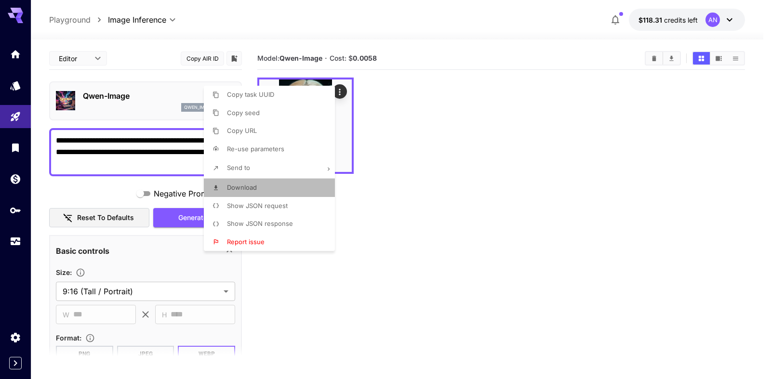
click at [246, 190] on span "Download" at bounding box center [242, 188] width 30 height 8
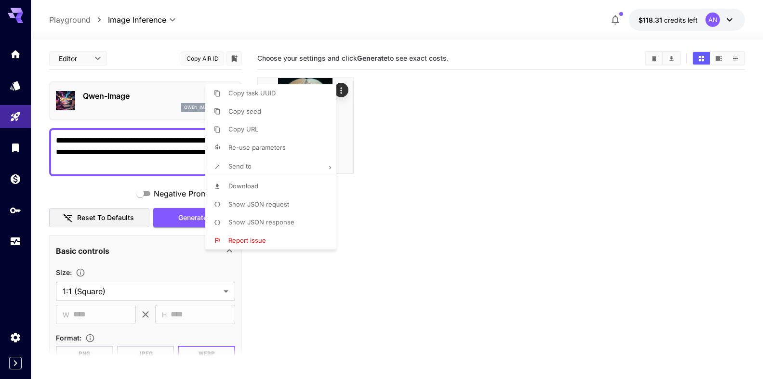
click at [429, 189] on div at bounding box center [385, 189] width 771 height 379
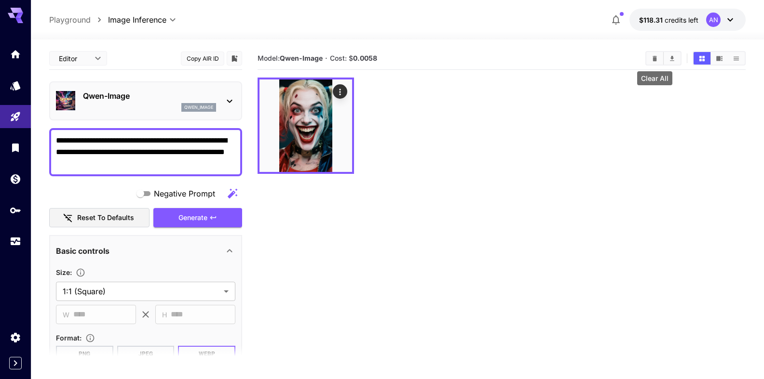
click at [653, 57] on icon "Clear All" at bounding box center [654, 58] width 7 height 7
